Goal: Find specific page/section: Find specific page/section

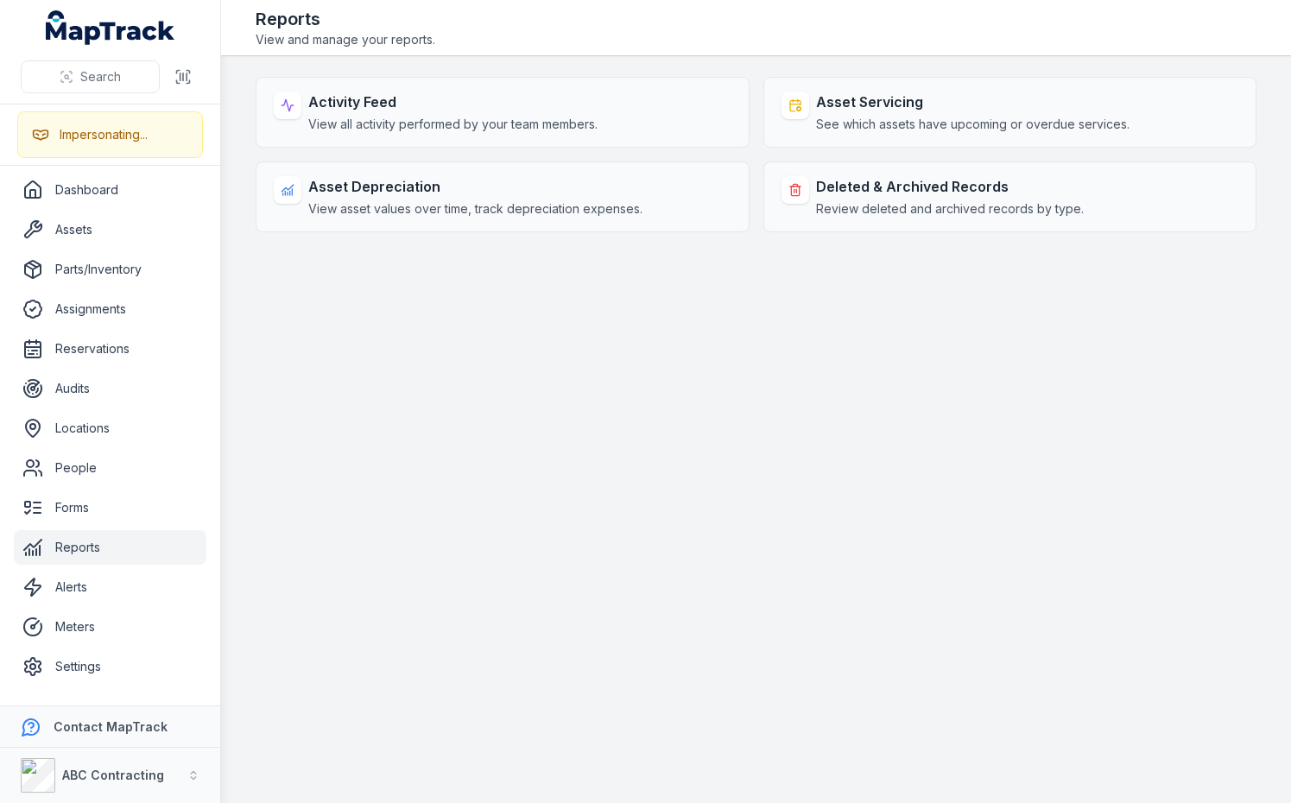
click at [711, 439] on main "Activity Feed View all activity performed by your team members. Asset Servicing…" at bounding box center [756, 429] width 1070 height 747
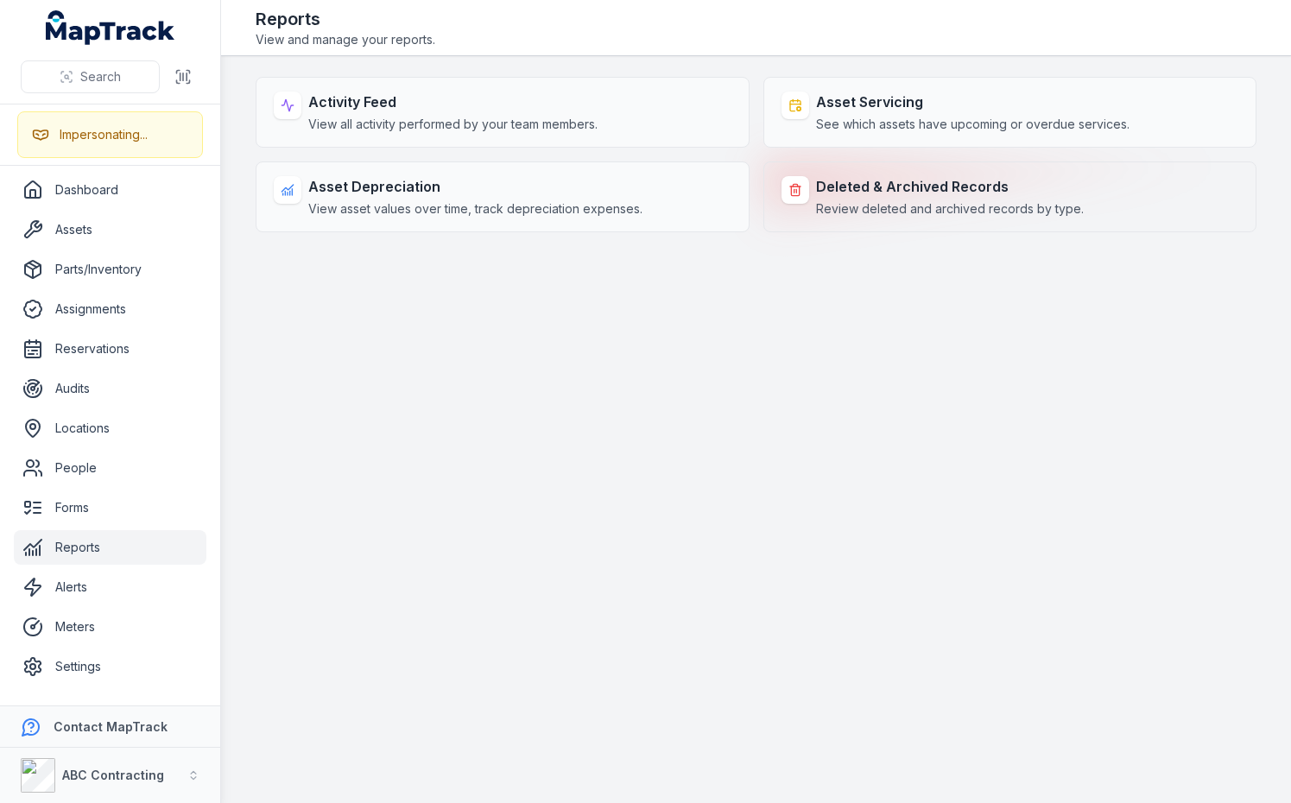
click at [849, 176] on strong "Deleted & Archived Records" at bounding box center [950, 186] width 268 height 21
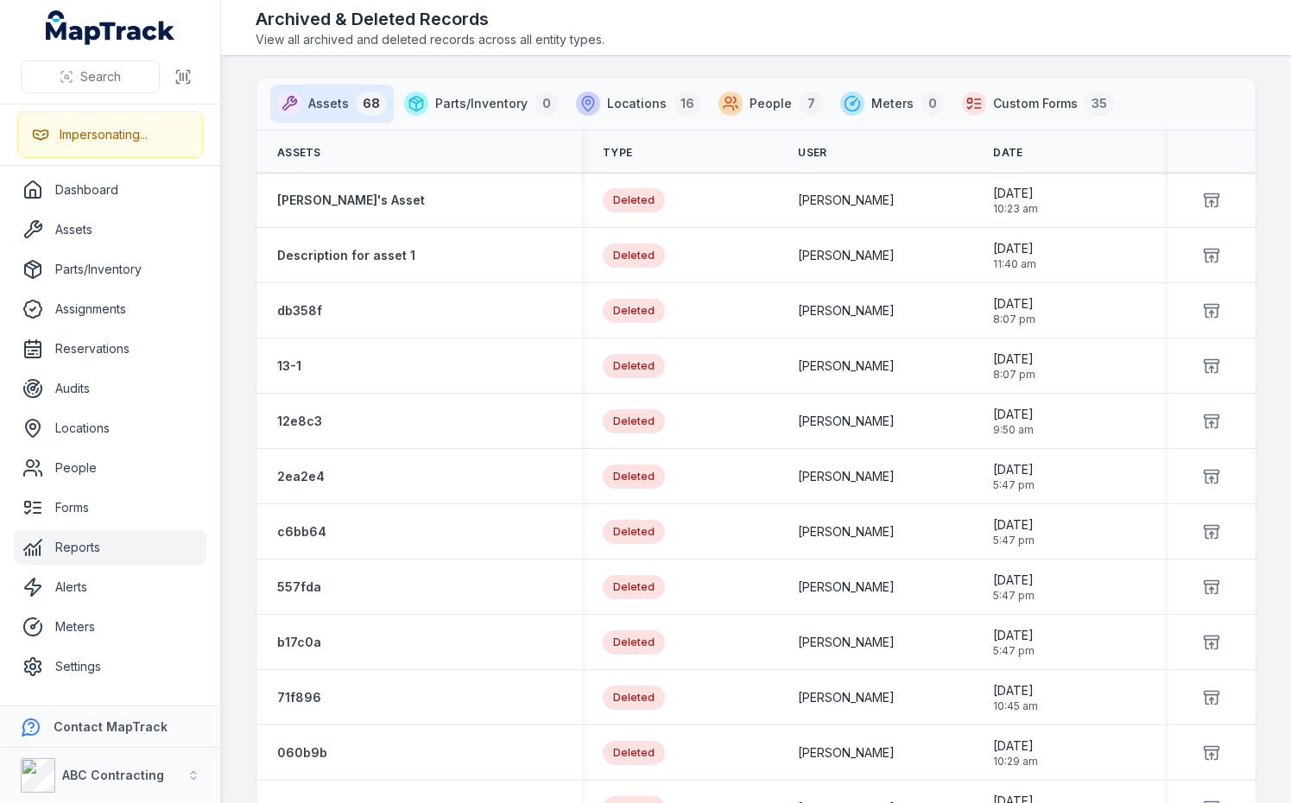
click at [752, 64] on main "Assets 68 Parts/Inventory 0 Locations 16 People 7 Meters 0 Custom Forms 35 Asse…" at bounding box center [756, 429] width 1070 height 747
click at [749, 105] on span "People" at bounding box center [770, 103] width 42 height 17
click at [750, 62] on main "Assets 68 Parts/Inventory 0 Locations 16 People 7 Meters 0 Custom Forms 35 Asse…" at bounding box center [756, 429] width 1070 height 747
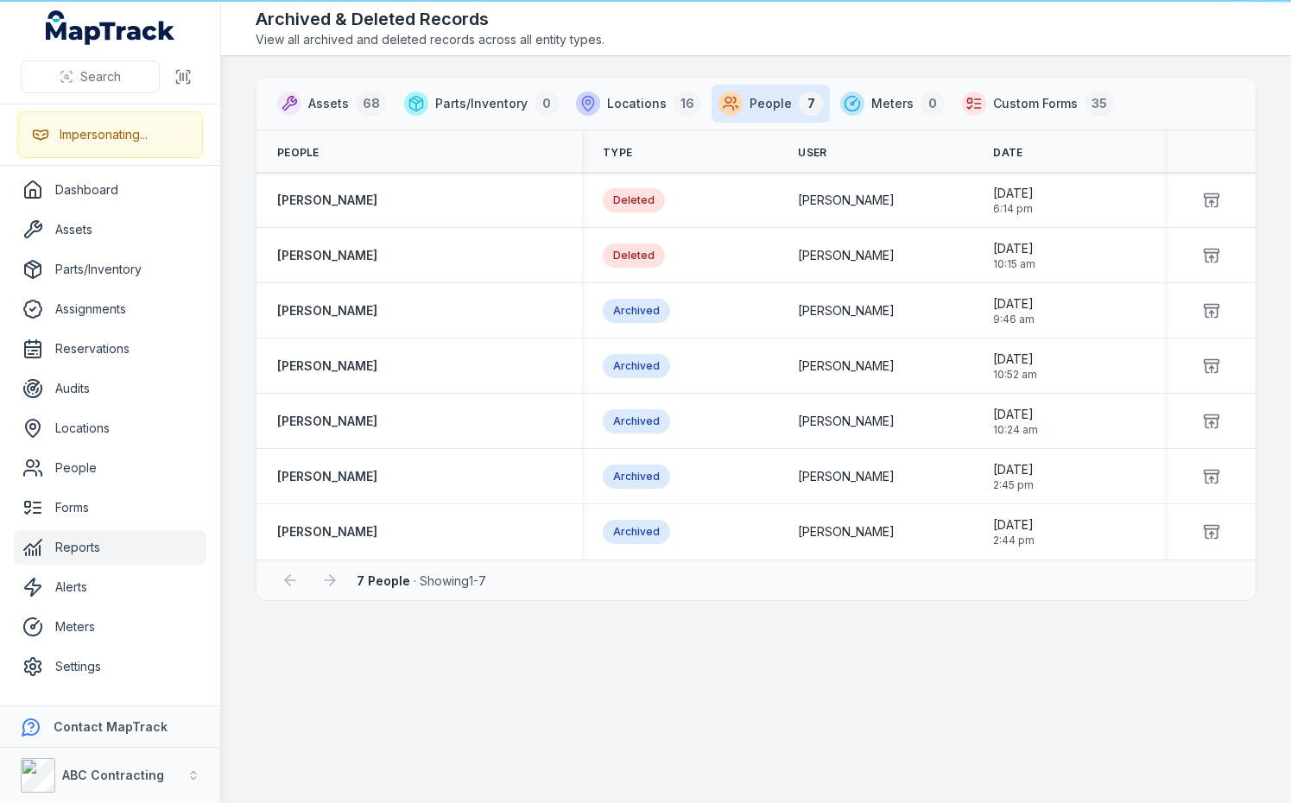
click at [750, 62] on main "Assets 68 Parts/Inventory 0 Locations 16 People 7 Meters 0 Custom Forms 35 Peop…" at bounding box center [756, 429] width 1070 height 747
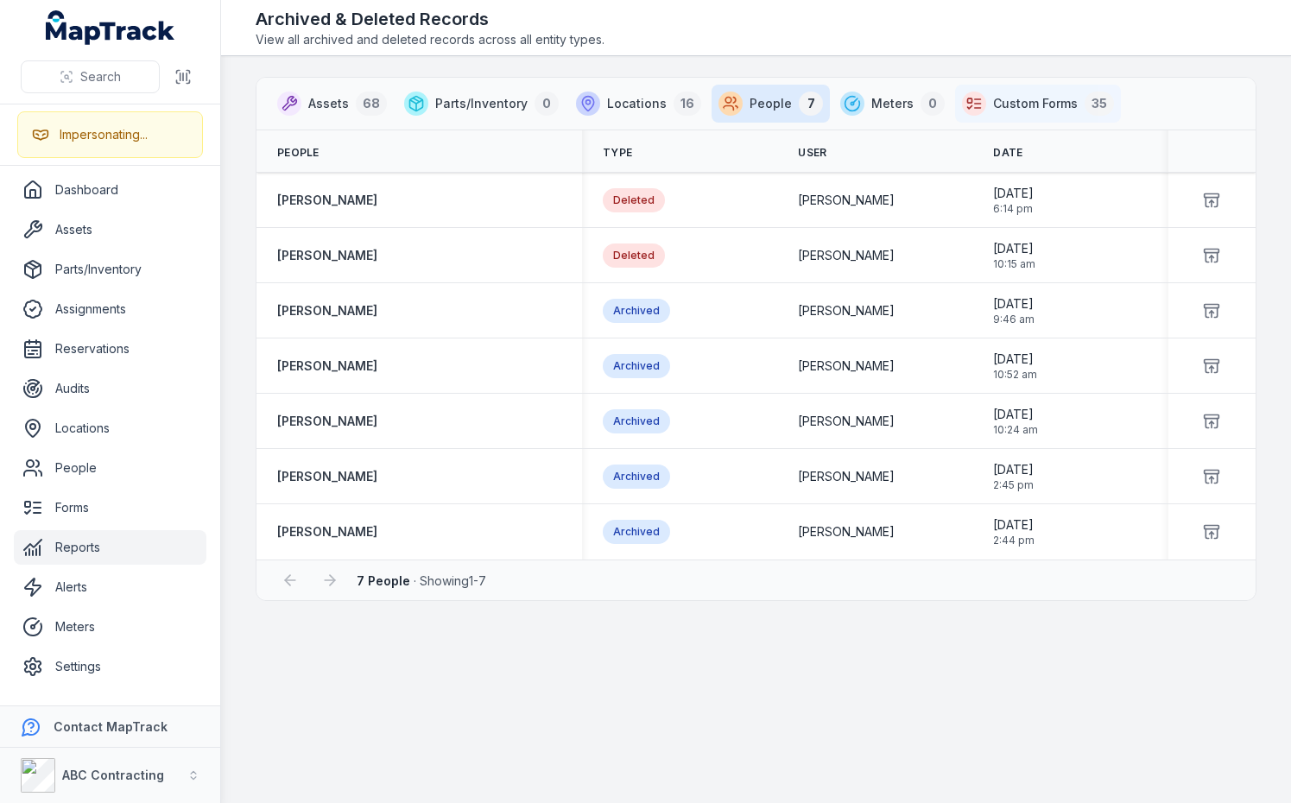
click at [1045, 105] on span "Custom Forms" at bounding box center [1035, 103] width 85 height 17
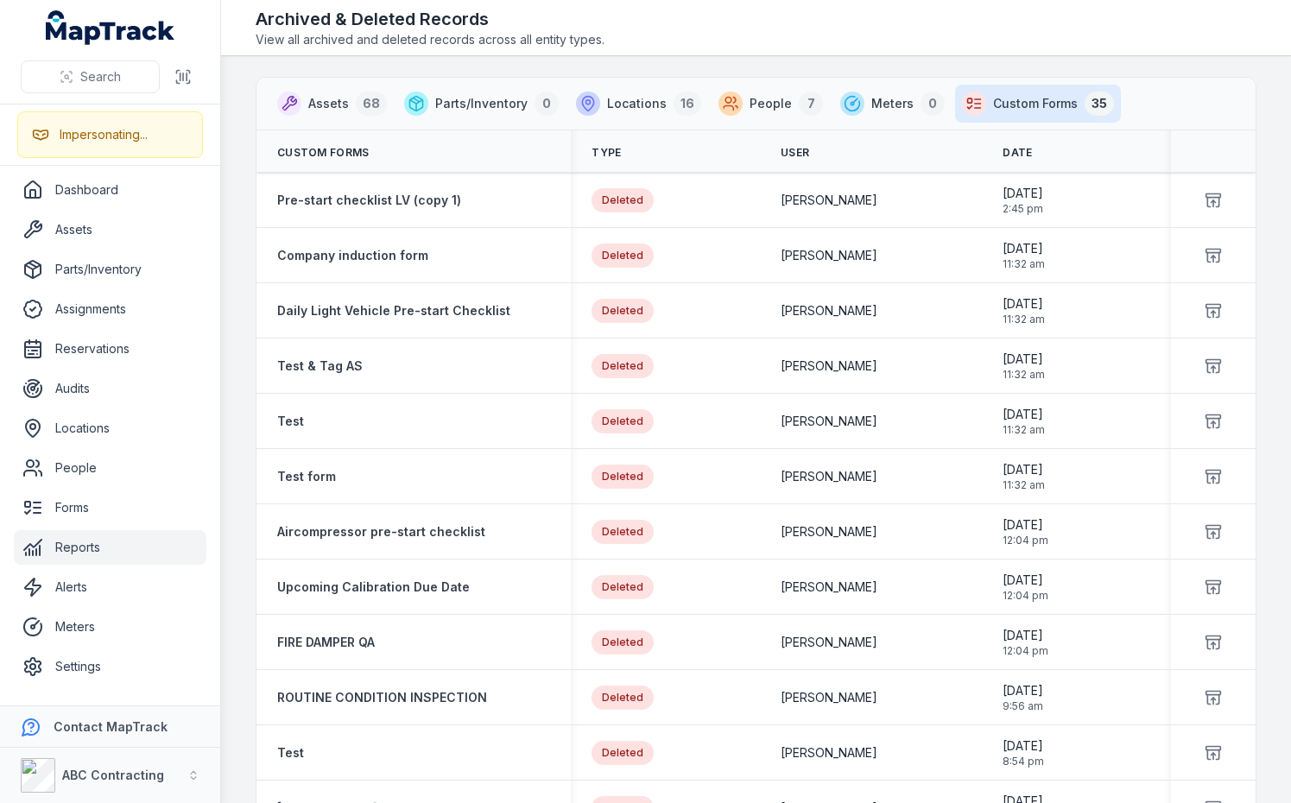
click at [1123, 103] on nav "Assets 68 Parts/Inventory 0 Locations 16 People 7 Meters 0 Custom Forms 35" at bounding box center [755, 104] width 999 height 52
click at [607, 104] on span "Locations" at bounding box center [637, 103] width 60 height 17
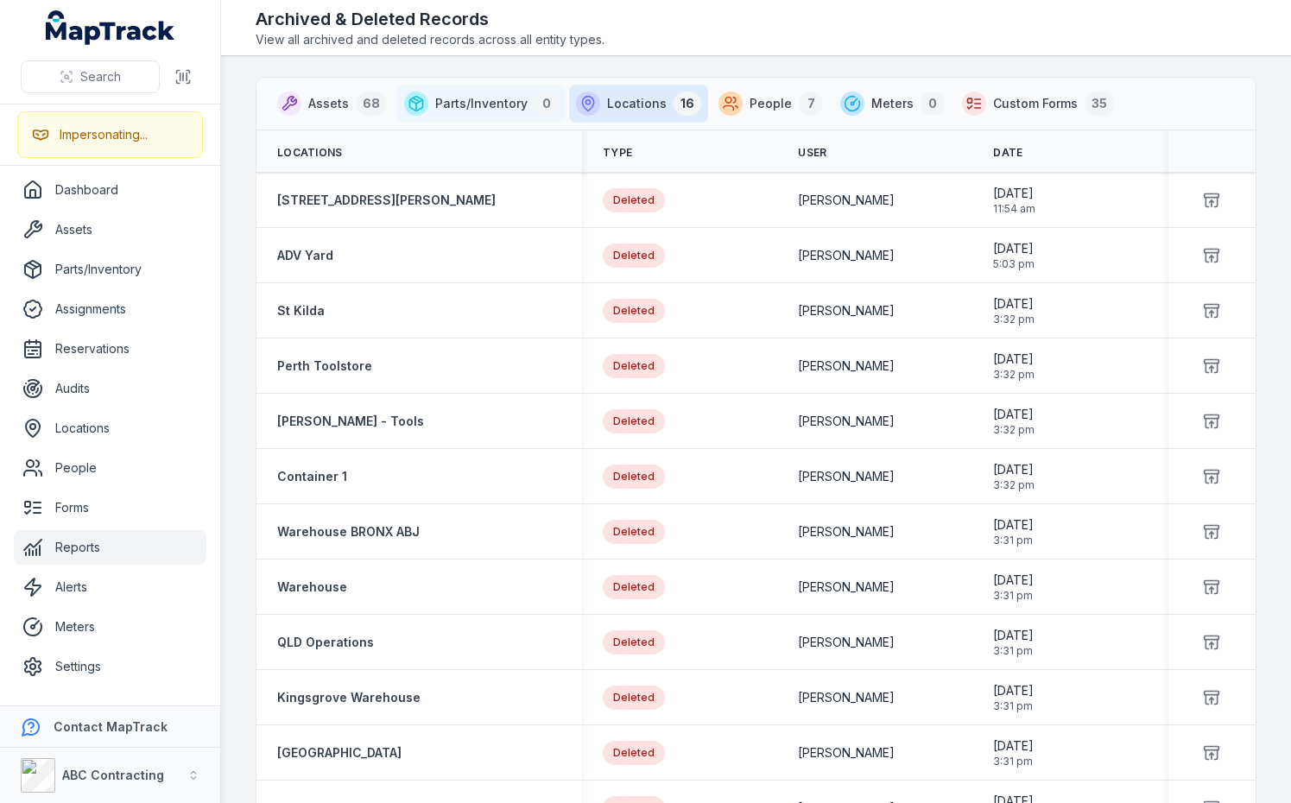
click at [490, 104] on span "Parts/Inventory" at bounding box center [481, 103] width 92 height 17
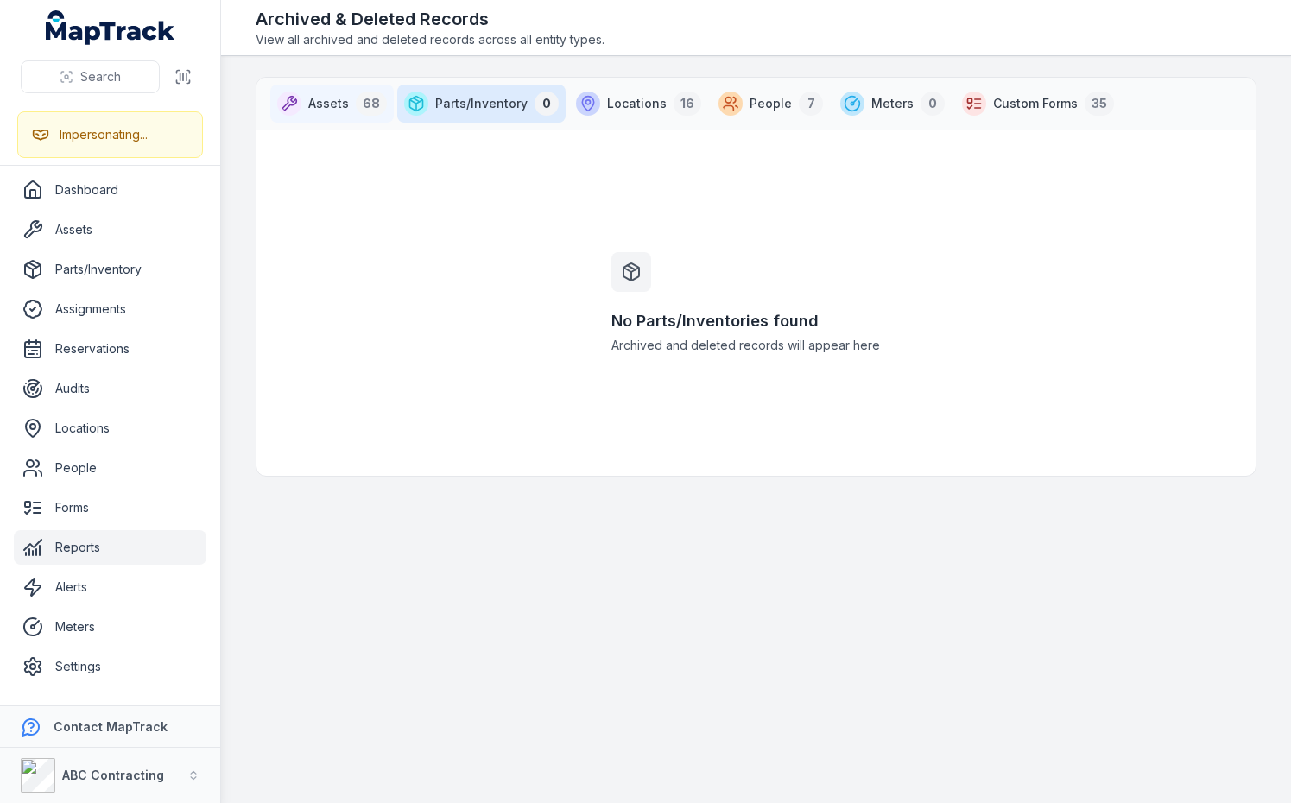
click at [344, 97] on span "Assets" at bounding box center [328, 103] width 41 height 17
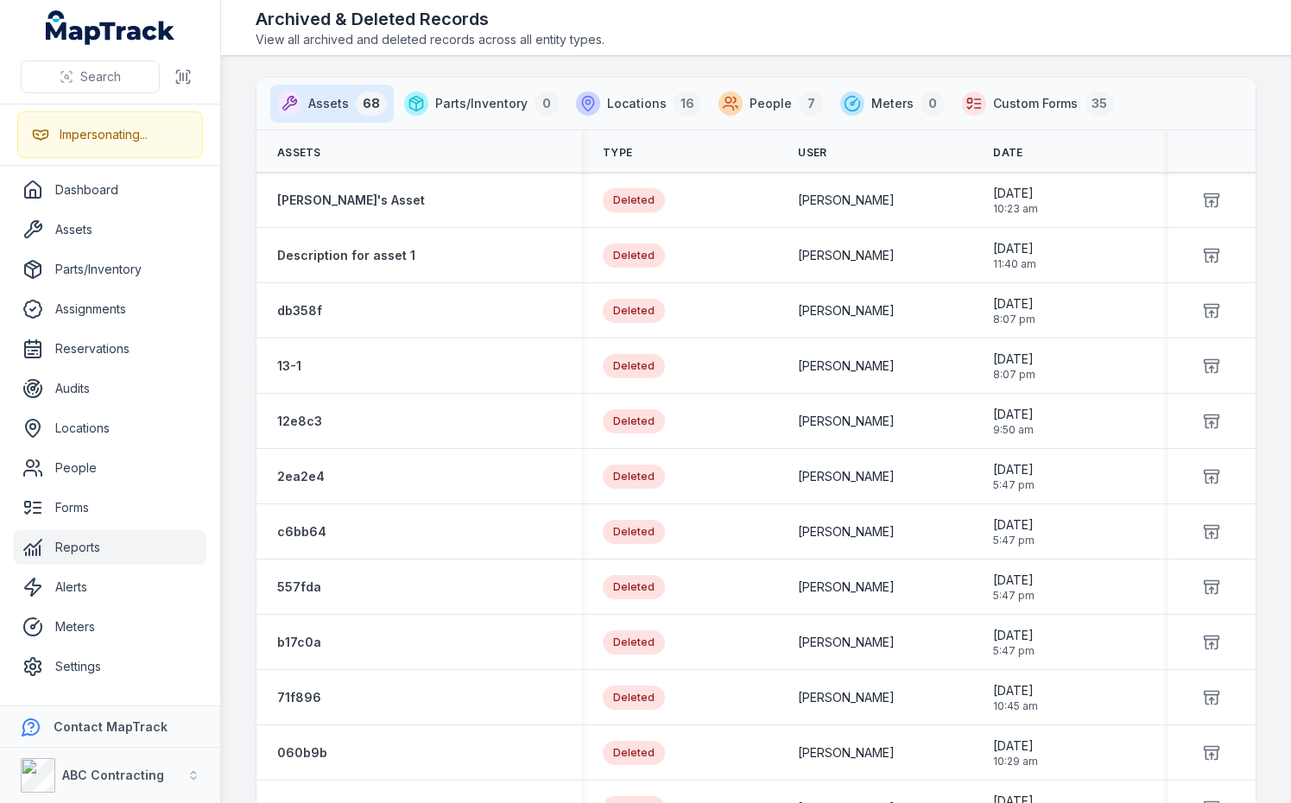
click at [721, 63] on main "Assets 68 Parts/Inventory 0 Locations 16 People 7 Meters 0 Custom Forms 35 Asse…" at bounding box center [756, 429] width 1070 height 747
click at [717, 60] on main "Assets 68 Parts/Inventory 0 Locations 16 People 7 Meters 0 Custom Forms 35 Asse…" at bounding box center [756, 429] width 1070 height 747
click at [711, 31] on span "View all archived and deleted records across all entity types." at bounding box center [756, 39] width 1001 height 17
click at [523, 67] on main "Assets 68 Parts/Inventory 0 Locations 16 People 7 Meters 0 Custom Forms 35 Asse…" at bounding box center [756, 429] width 1070 height 747
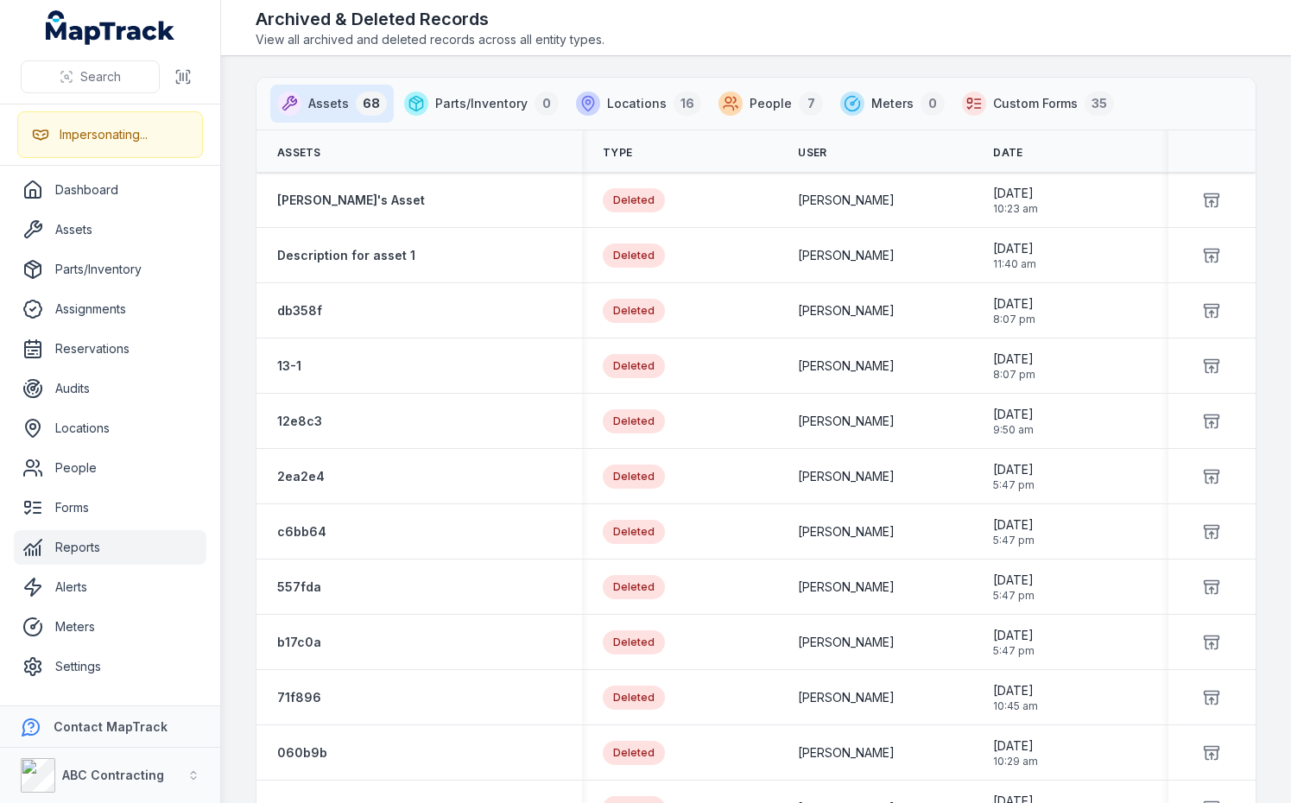
click at [315, 33] on span "View all archived and deleted records across all entity types." at bounding box center [756, 39] width 1001 height 17
click at [316, 9] on h2 "Archived & Deleted Records" at bounding box center [756, 19] width 1001 height 24
click at [396, 22] on h2 "Archived & Deleted Records" at bounding box center [756, 19] width 1001 height 24
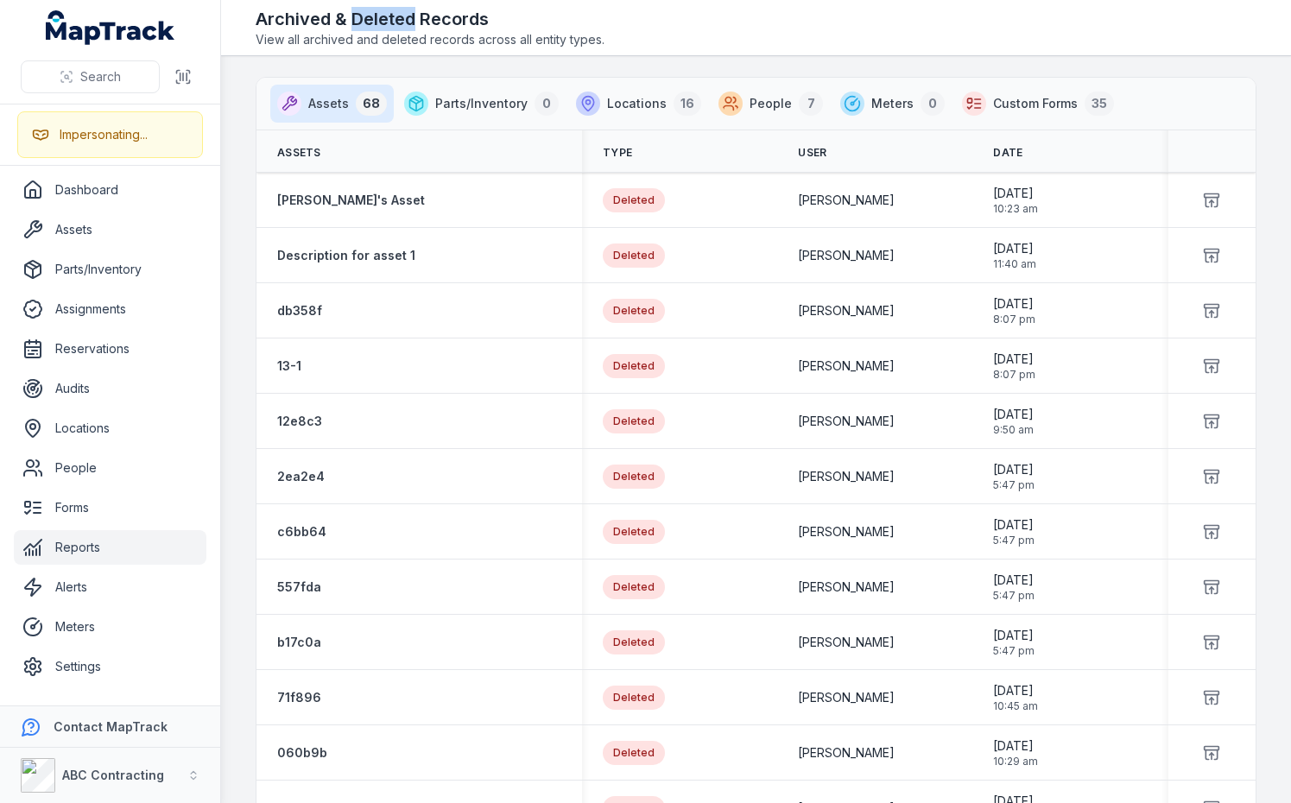
click at [396, 22] on h2 "Archived & Deleted Records" at bounding box center [756, 19] width 1001 height 24
click at [446, 23] on h2 "Archived & Deleted Records" at bounding box center [756, 19] width 1001 height 24
click at [123, 762] on div "ABC Contracting" at bounding box center [92, 775] width 143 height 35
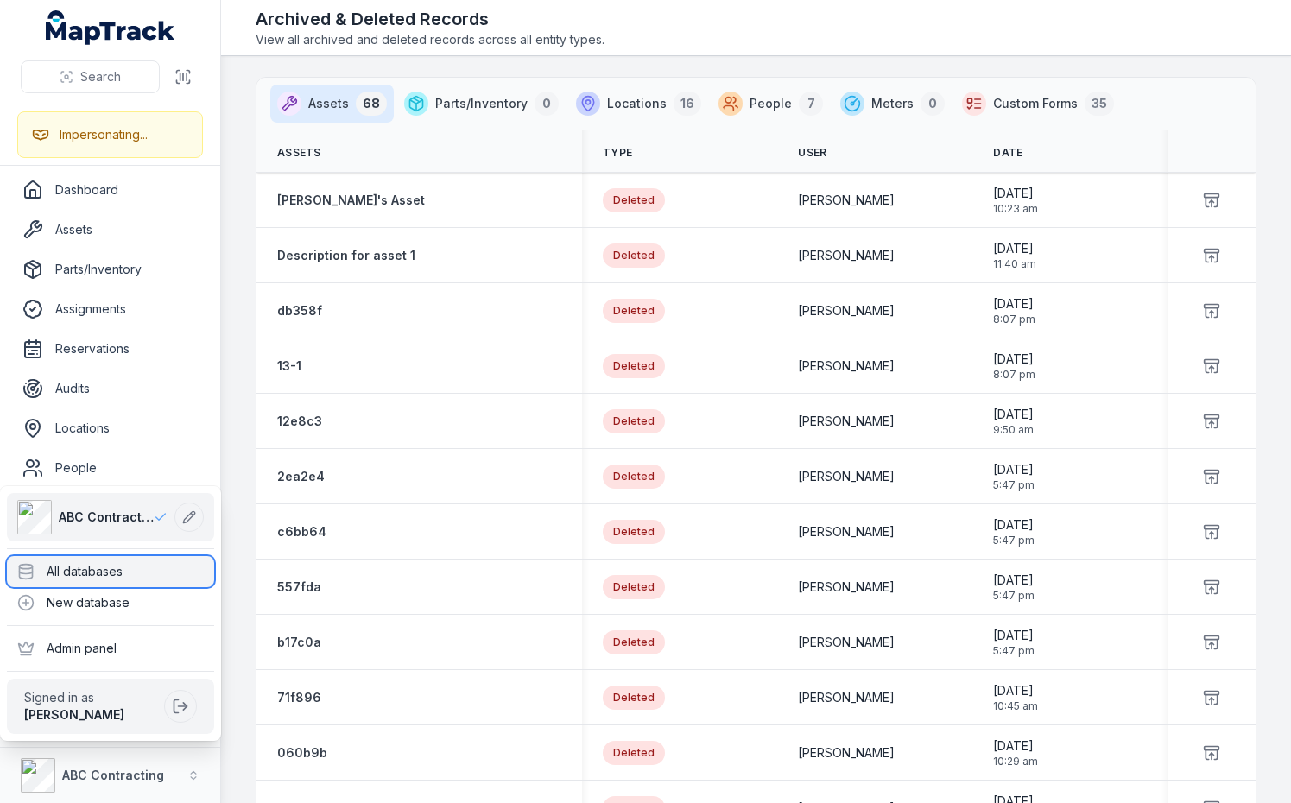
click at [127, 575] on div "All databases" at bounding box center [110, 571] width 207 height 31
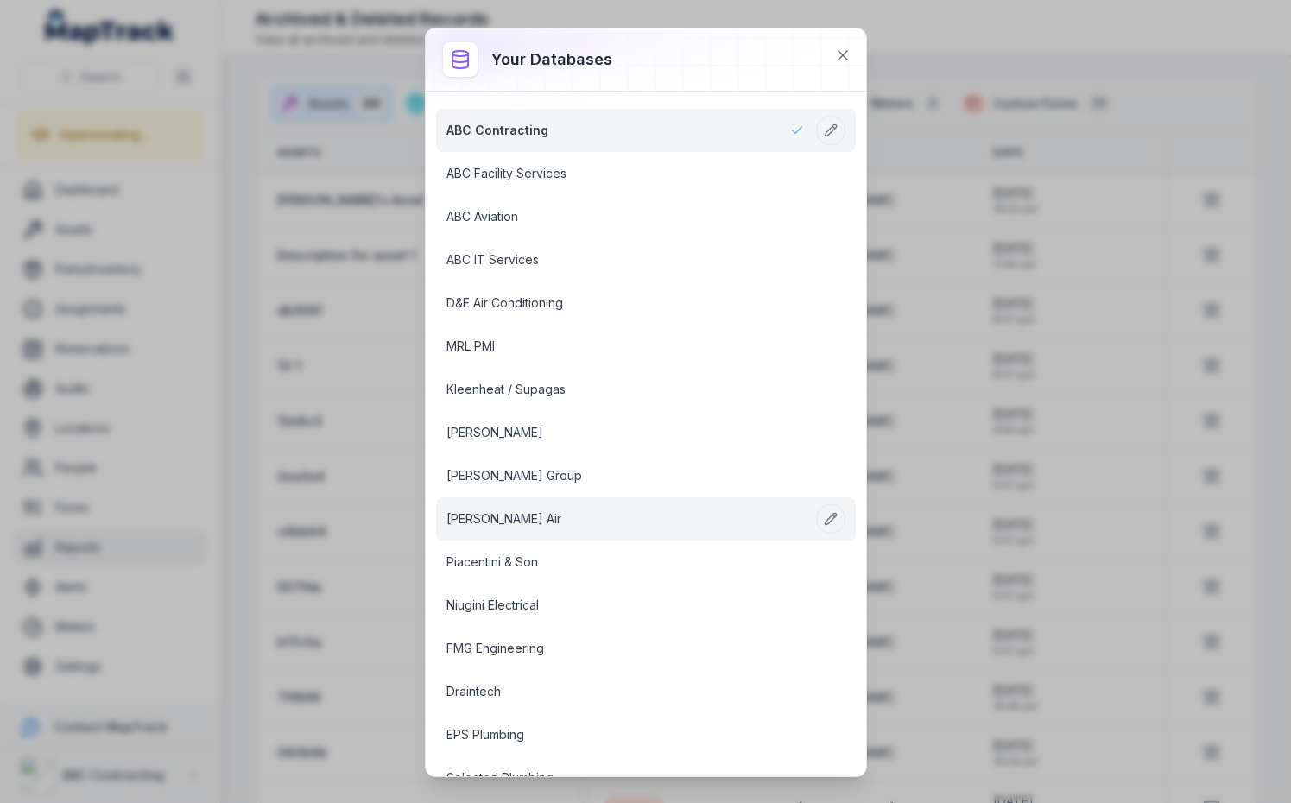
scroll to position [22, 0]
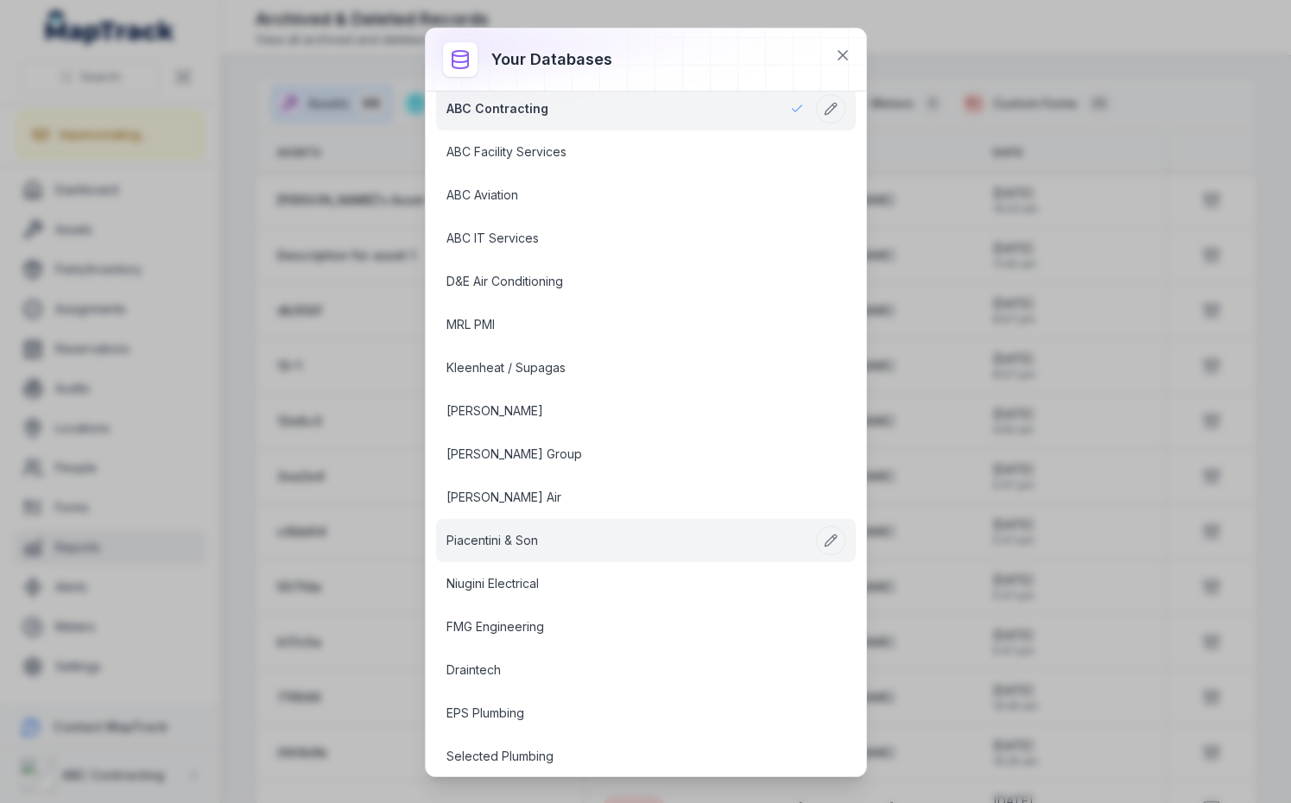
click at [509, 542] on link "Piacentini & Son" at bounding box center [624, 540] width 357 height 17
